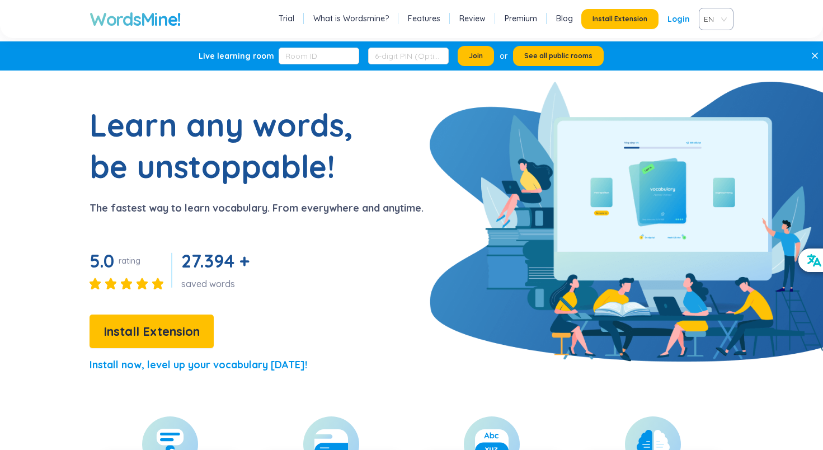
click at [232, 367] on p "Install now, level up your vocabulary [DATE]!" at bounding box center [198, 365] width 218 height 16
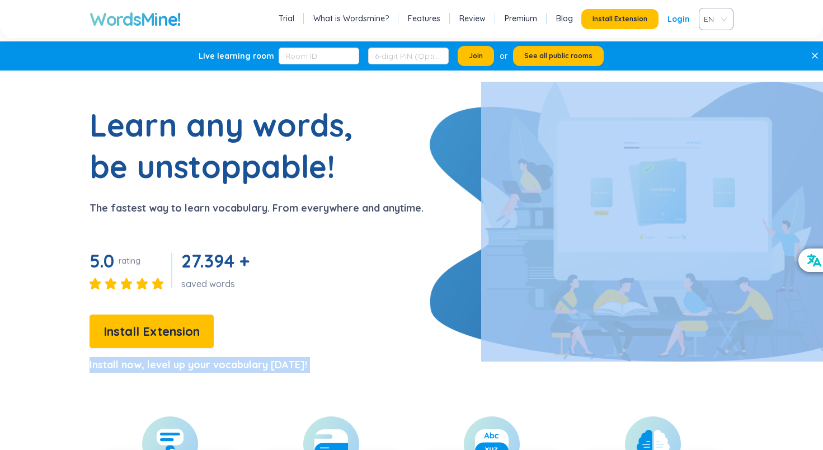
click at [232, 367] on p "Install now, level up your vocabulary [DATE]!" at bounding box center [198, 365] width 218 height 16
click at [294, 21] on link "Trial" at bounding box center [287, 18] width 16 height 11
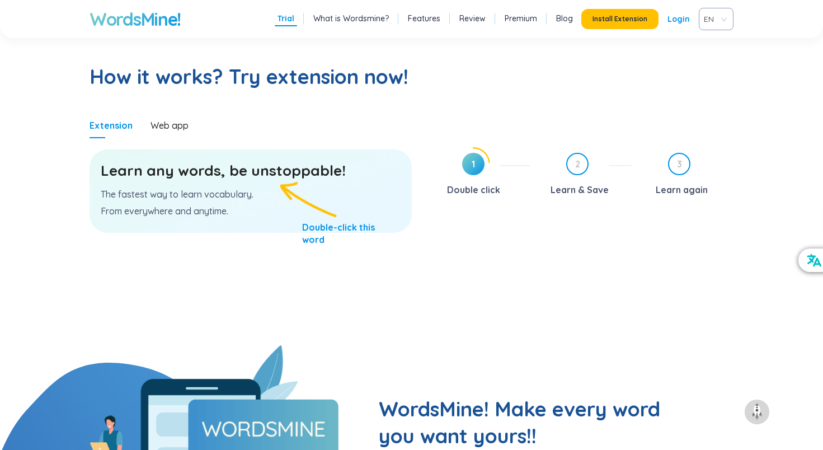
scroll to position [579, 0]
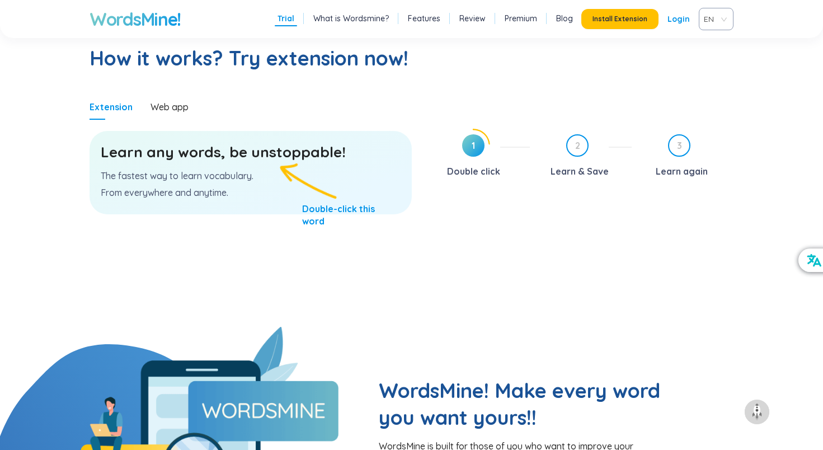
click at [278, 153] on h3 "Learn any words, be unstoppable!" at bounding box center [251, 152] width 300 height 20
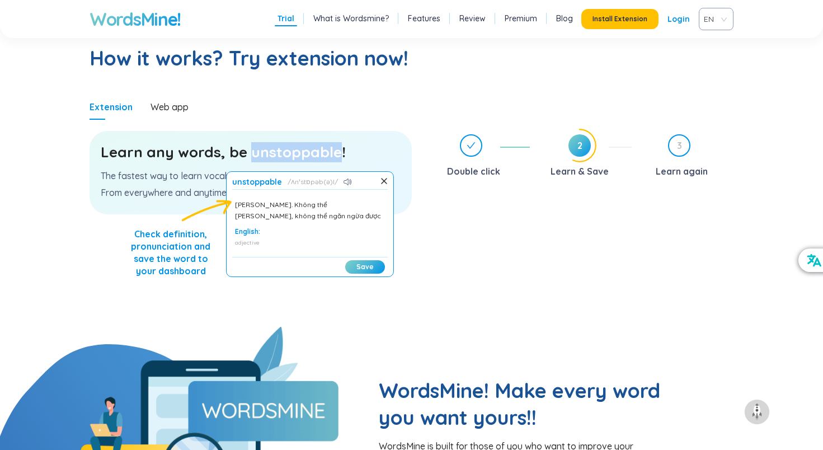
scroll to position [39, 0]
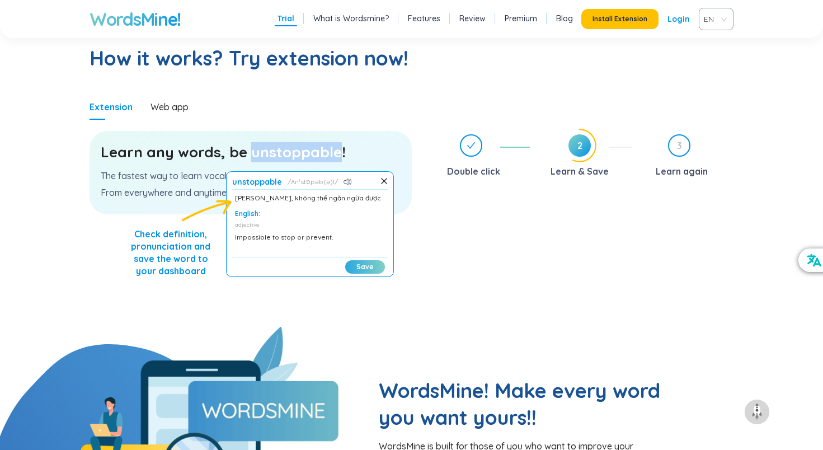
click at [372, 264] on button "Save" at bounding box center [365, 266] width 40 height 13
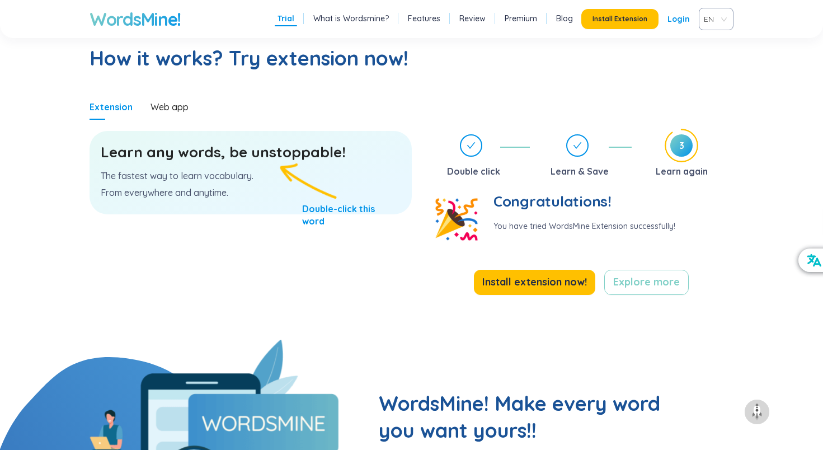
click at [357, 266] on section "Learn any words, be unstoppable! The fastest way to learn vocabulary. From ever…" at bounding box center [250, 223] width 322 height 207
click at [289, 154] on h3 "Learn any words, be unstoppable!" at bounding box center [251, 152] width 300 height 20
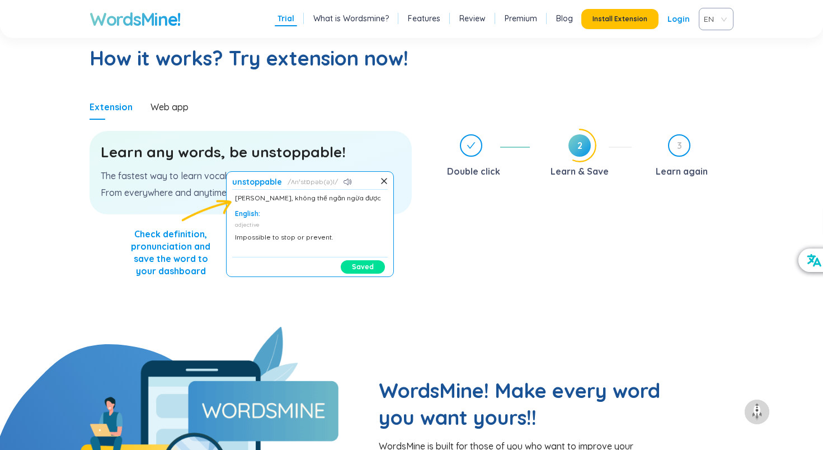
click at [492, 315] on div "Double click 2 Learn & Save 3 Learn again" at bounding box center [580, 228] width 305 height 198
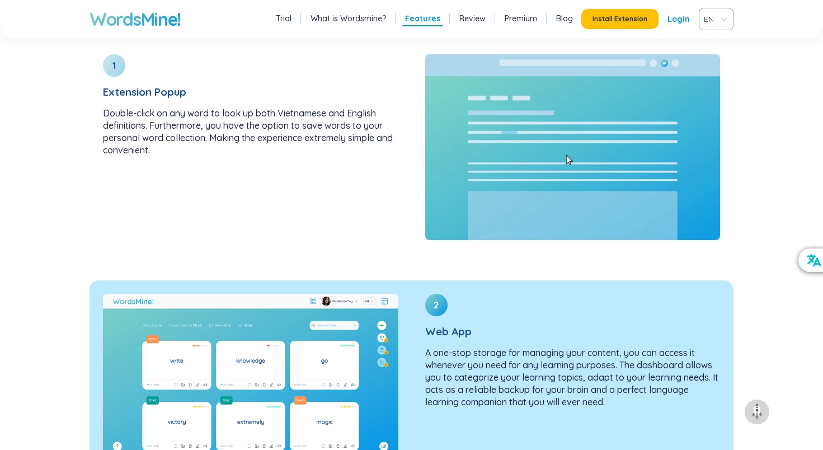
scroll to position [1385, 0]
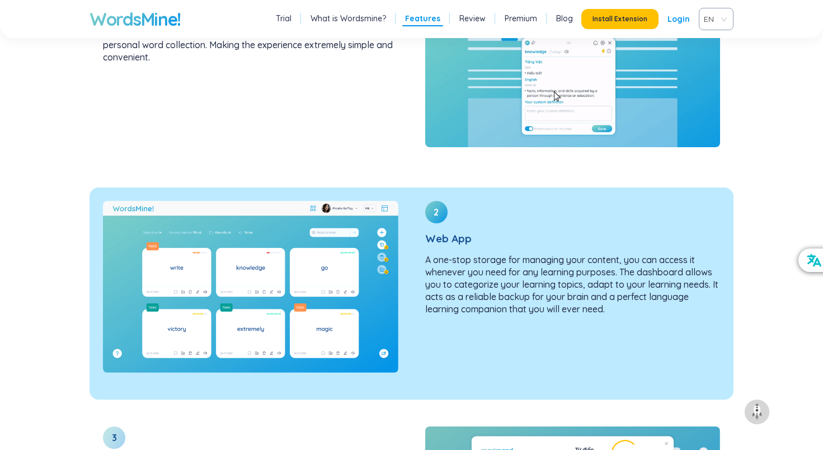
click at [550, 261] on p "A one-stop storage for managing your content, you can access it whenever you ne…" at bounding box center [572, 284] width 295 height 62
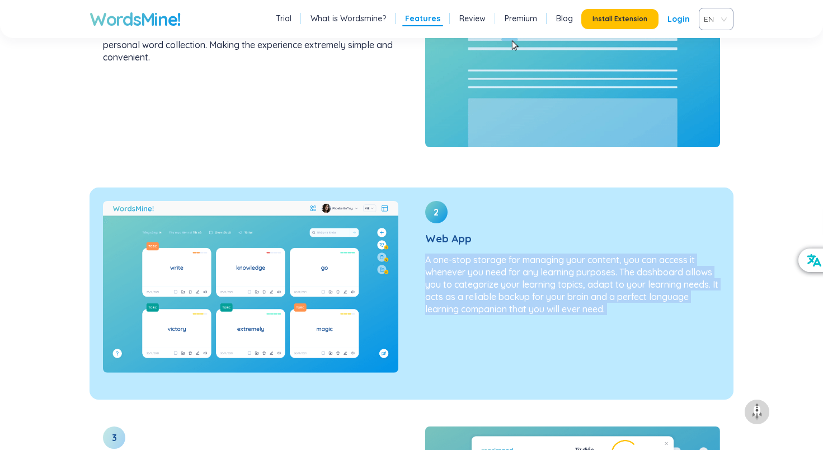
click at [550, 261] on p "A one-stop storage for managing your content, you can access it whenever you ne…" at bounding box center [572, 284] width 295 height 62
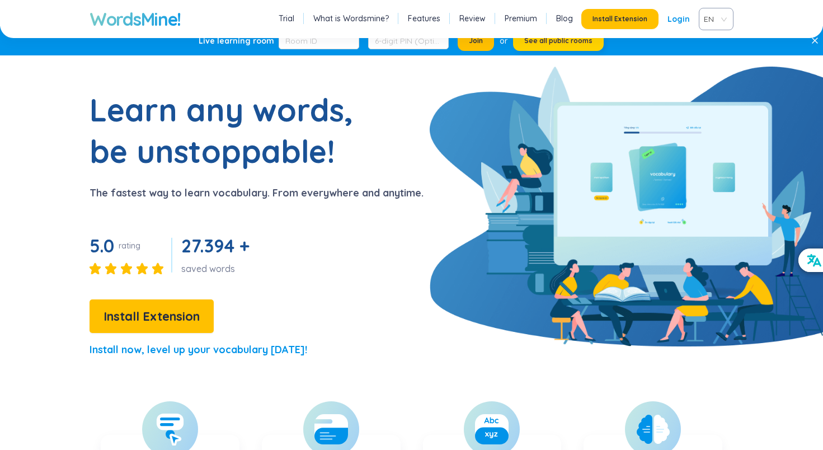
scroll to position [0, 0]
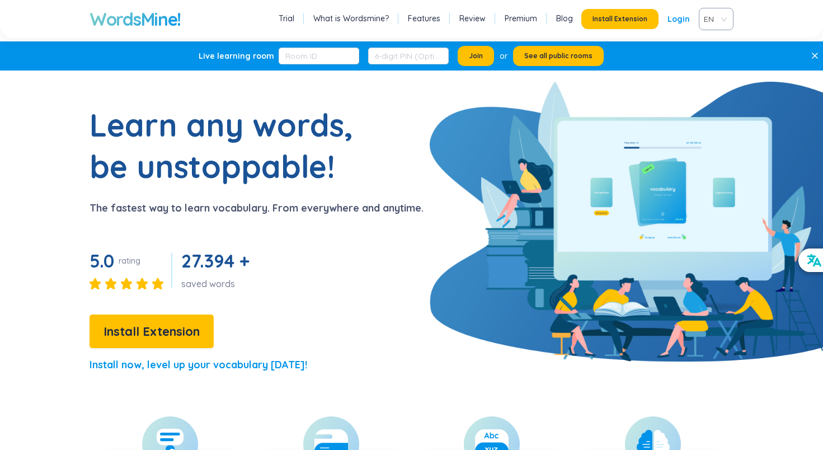
click at [526, 21] on link "Premium" at bounding box center [520, 18] width 32 height 11
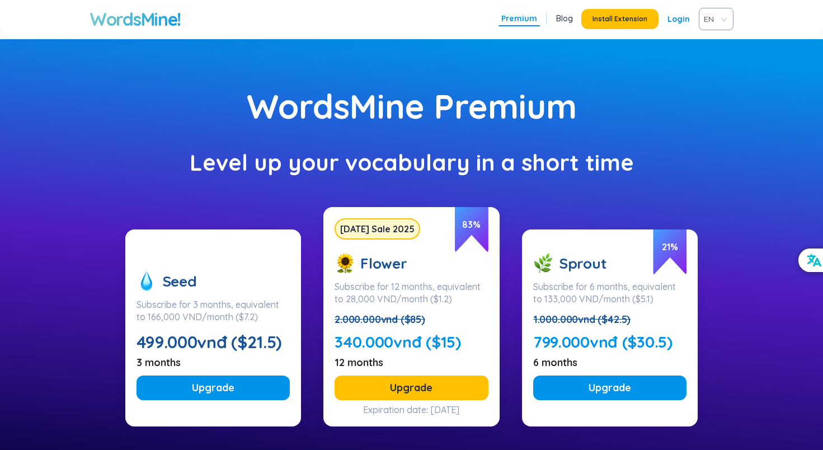
click at [299, 166] on div "Level up your vocabulary in a short time" at bounding box center [411, 162] width 711 height 22
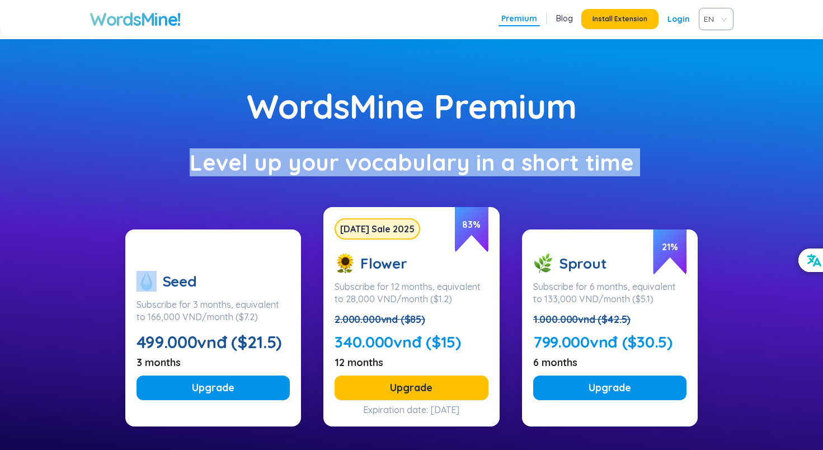
click at [299, 166] on div "Level up your vocabulary in a short time" at bounding box center [411, 162] width 711 height 22
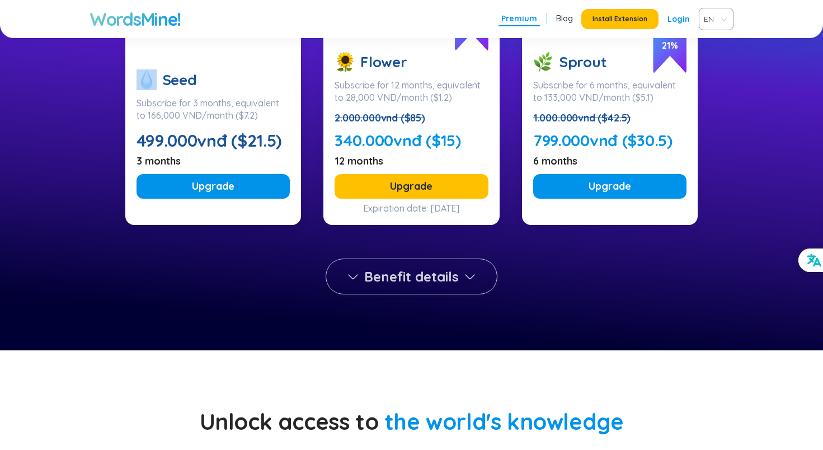
click at [450, 281] on span "Benefit details" at bounding box center [411, 276] width 95 height 18
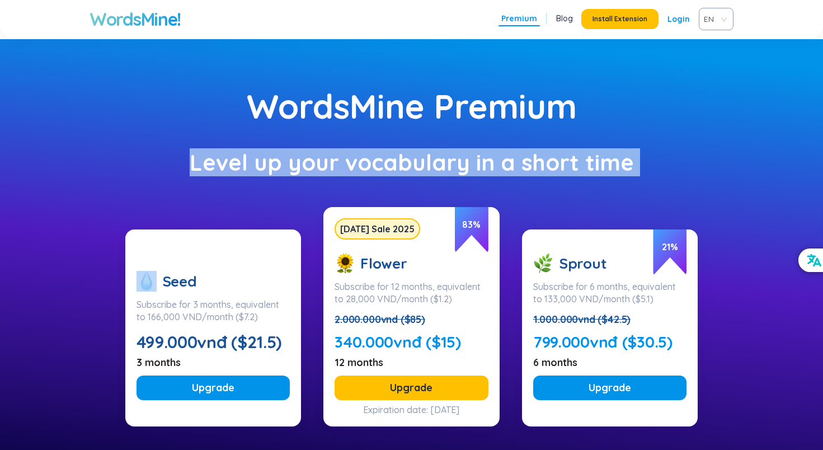
click at [135, 27] on h1 "WordsMine!" at bounding box center [134, 19] width 91 height 22
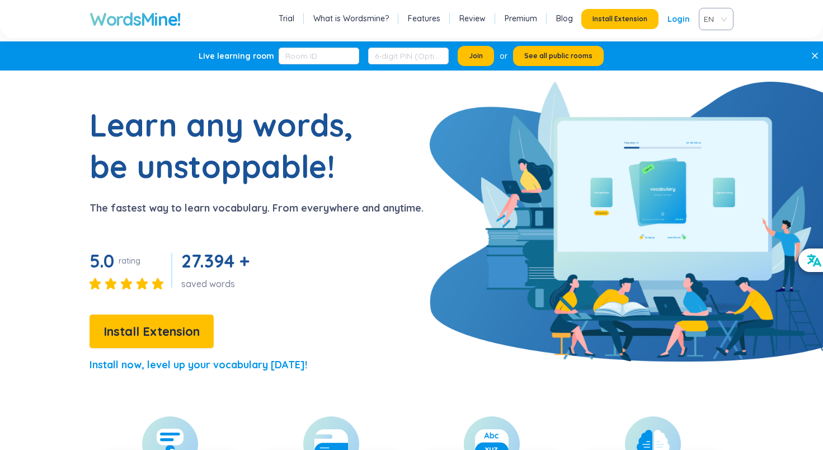
click at [713, 28] on span at bounding box center [711, 18] width 13 height 21
click at [713, 27] on span at bounding box center [711, 18] width 13 height 21
click at [725, 19] on div "EN" at bounding box center [716, 19] width 35 height 22
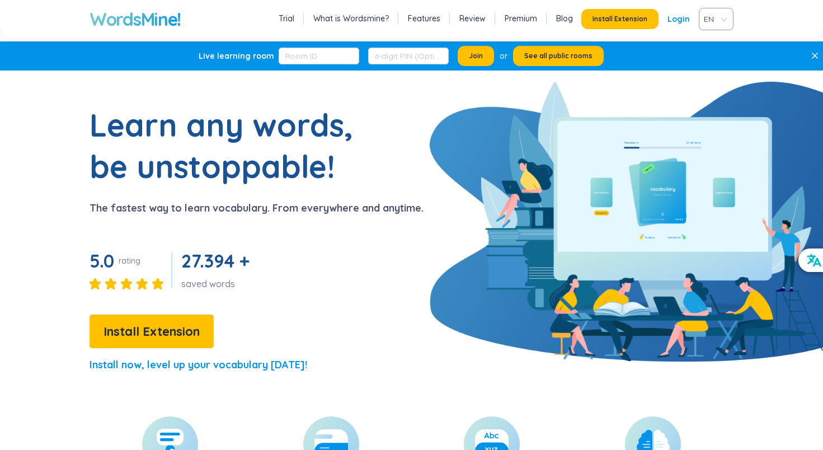
click at [413, 273] on div "Learn any words, be unstoppable! The fastest way to learn vocabulary. From ever…" at bounding box center [211, 243] width 423 height 279
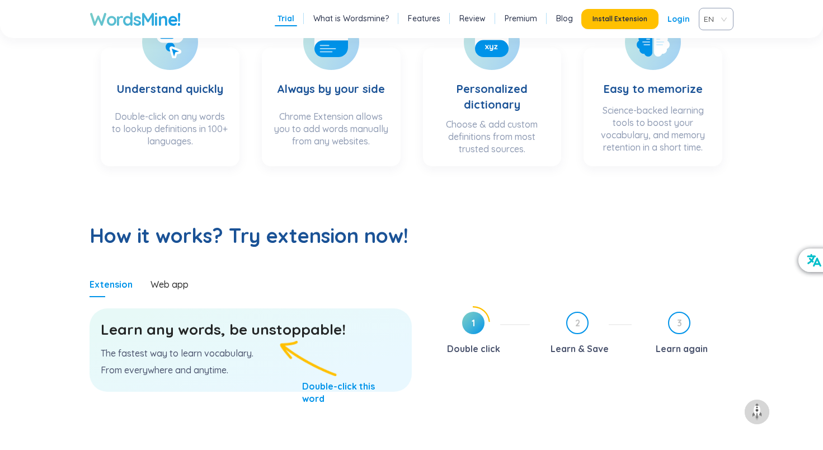
scroll to position [403, 0]
